Goal: Information Seeking & Learning: Check status

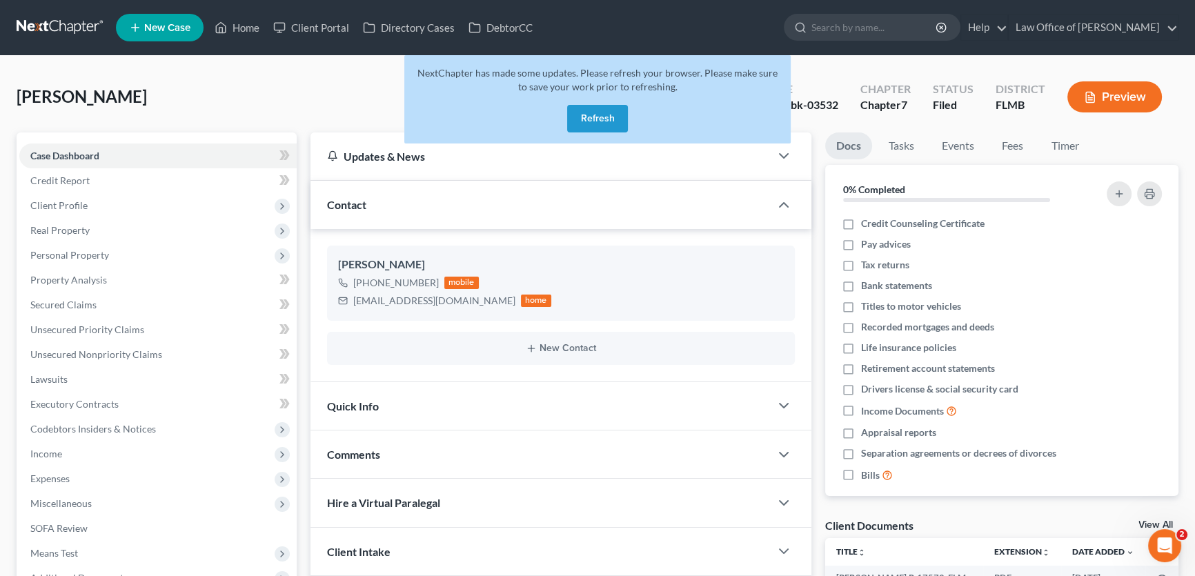
click at [55, 28] on link at bounding box center [61, 27] width 88 height 25
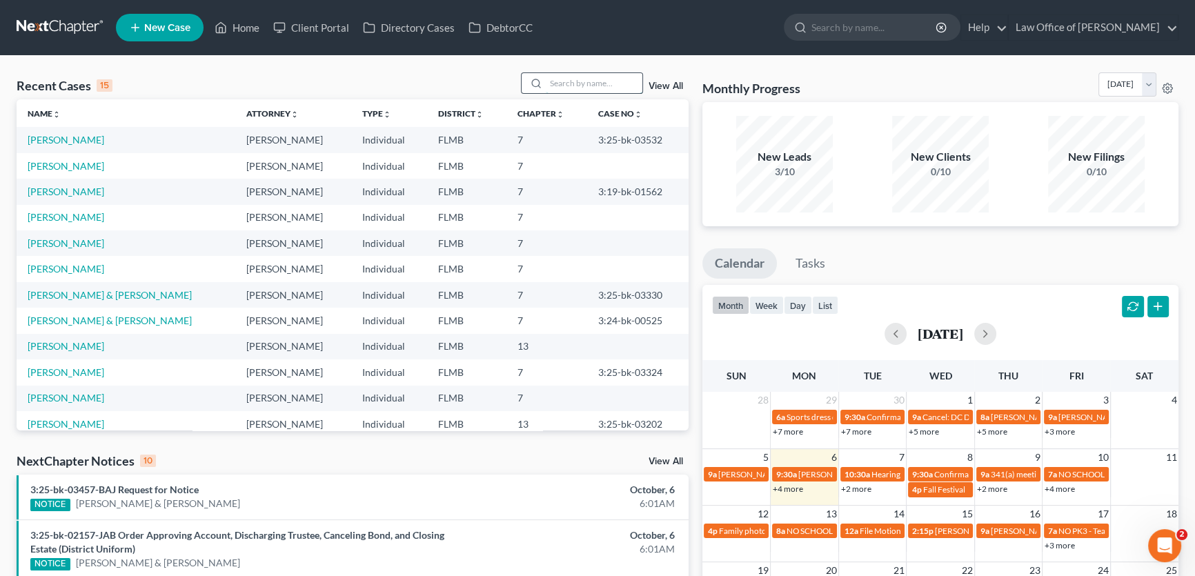
click at [587, 81] on input "search" at bounding box center [594, 83] width 97 height 20
type input "pete"
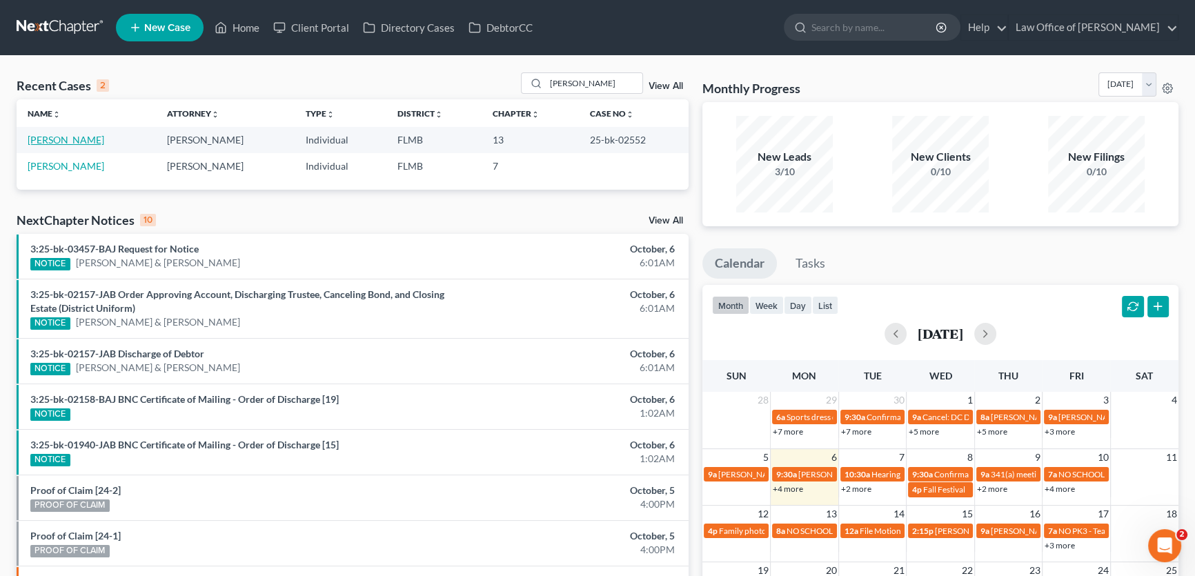
click at [75, 145] on link "Cochrane, Peter" at bounding box center [66, 140] width 77 height 12
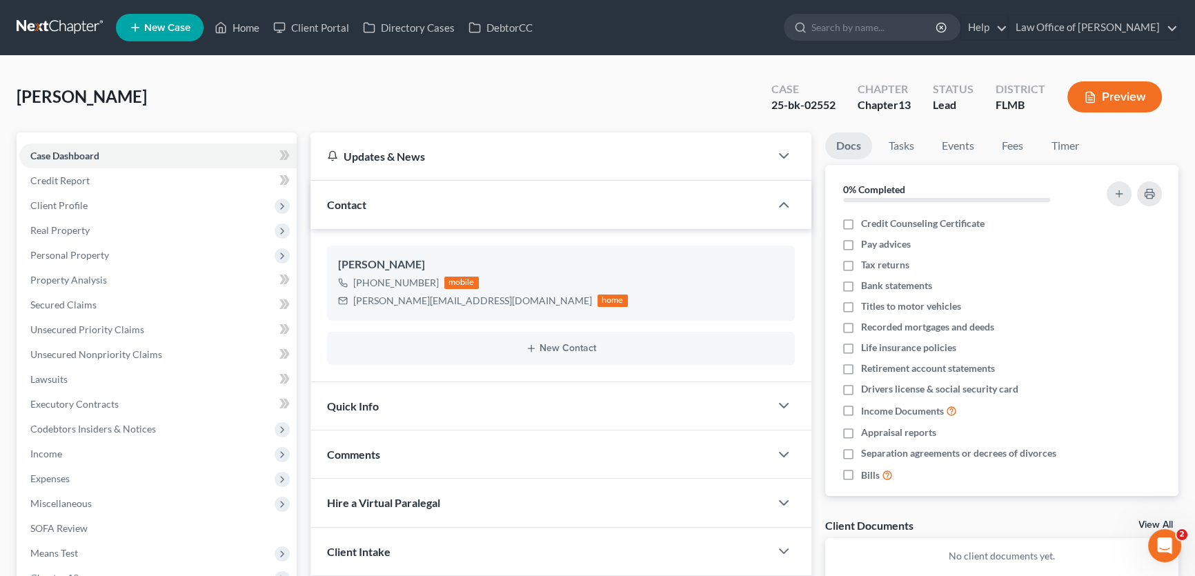
click at [575, 90] on div "Cochrane, Peter Upgraded Case 25-bk-02552 Chapter Chapter 13 Status Lead Distri…" at bounding box center [598, 102] width 1162 height 60
click at [214, 108] on div "Cochrane, Peter Upgraded Case 25-bk-02552 Chapter Chapter 13 Status Lead Distri…" at bounding box center [598, 102] width 1162 height 60
click at [63, 34] on link at bounding box center [61, 27] width 88 height 25
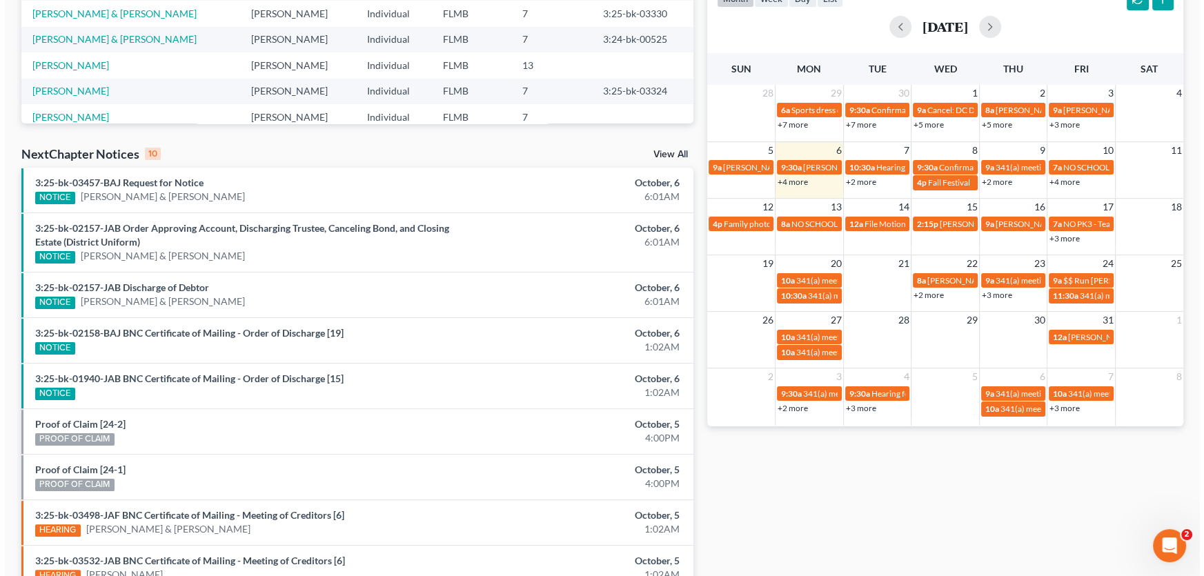
scroll to position [302, 0]
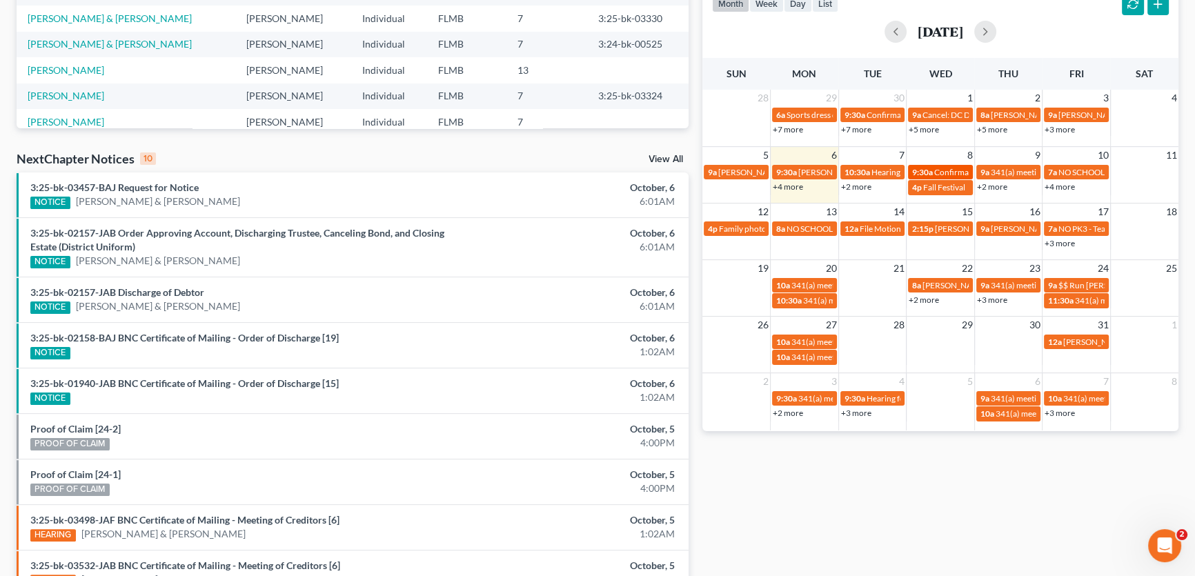
click at [932, 170] on div "9:30a Confirmation hearing for Kaitlin M Murphy-Bierley" at bounding box center [940, 172] width 57 height 10
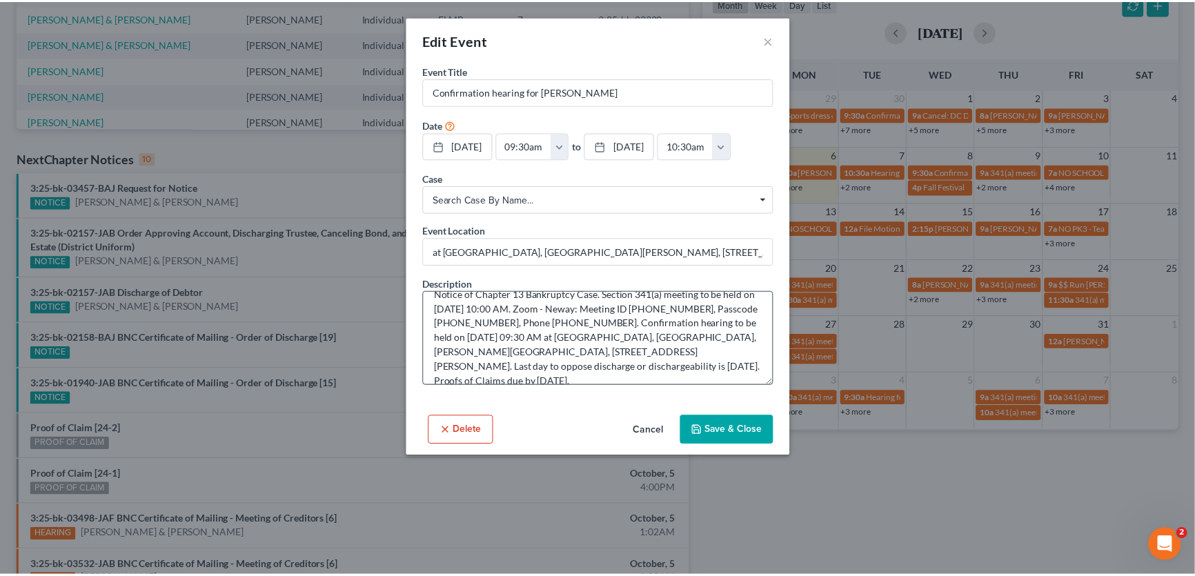
scroll to position [29, 0]
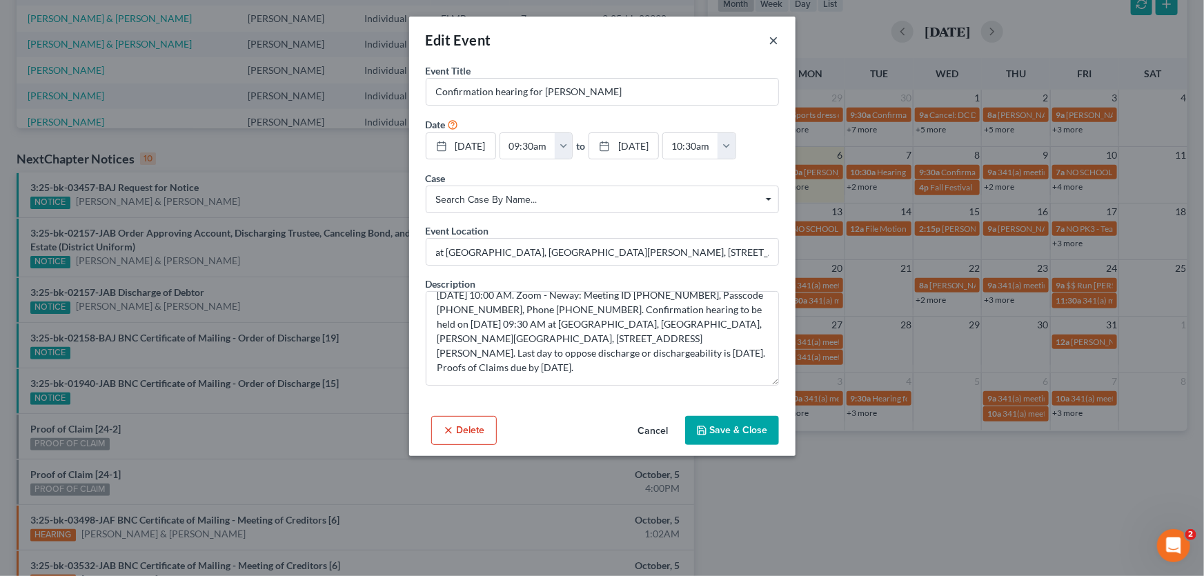
click at [773, 37] on button "×" at bounding box center [774, 40] width 10 height 17
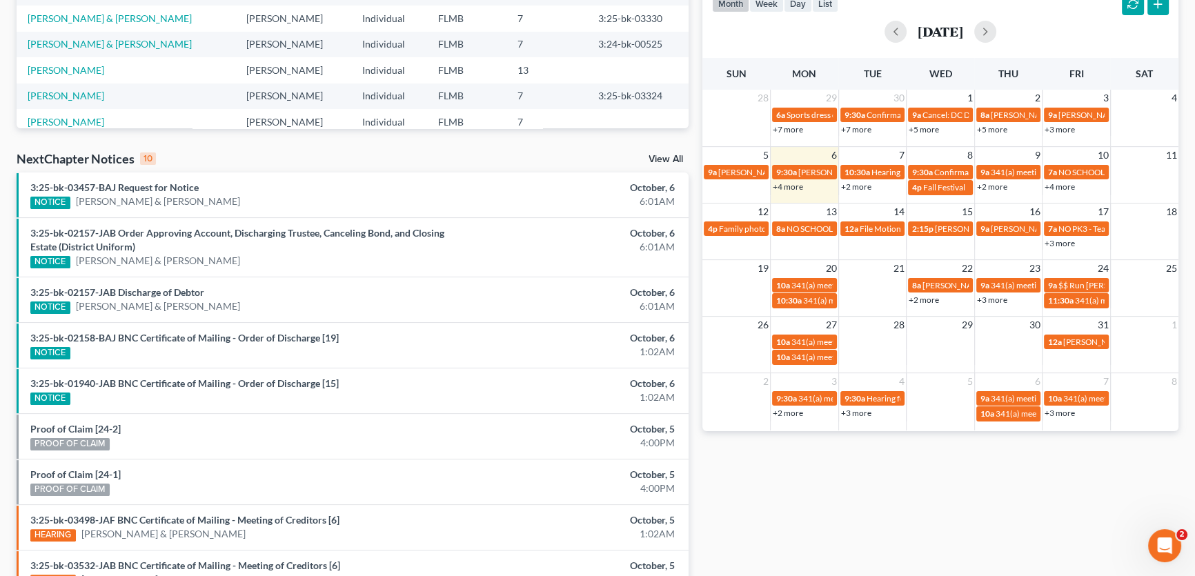
click at [794, 189] on link "+4 more" at bounding box center [788, 186] width 30 height 10
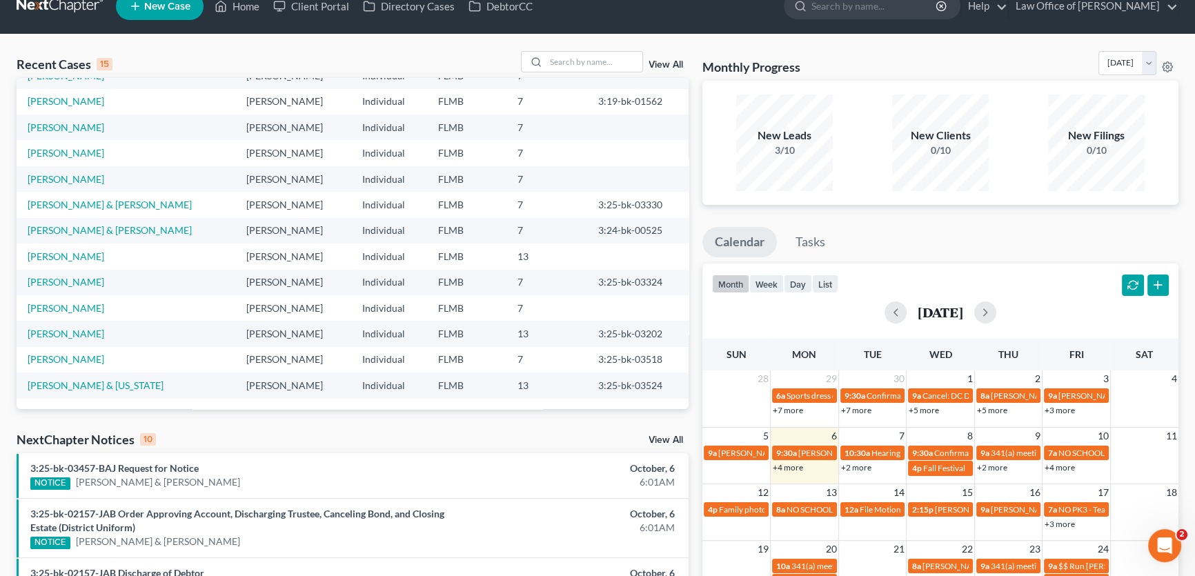
scroll to position [428, 0]
